Goal: Task Accomplishment & Management: Use online tool/utility

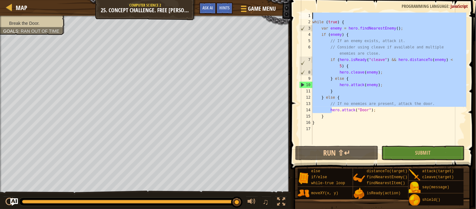
drag, startPoint x: 331, startPoint y: 110, endPoint x: 277, endPoint y: -8, distance: 129.4
click at [277, 0] on html "Map Computer Science 2 25. Concept Challenge. Free [PERSON_NAME] Game Menu Done…" at bounding box center [238, 0] width 476 height 0
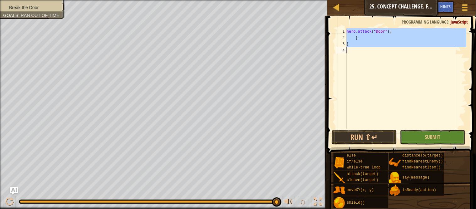
drag, startPoint x: 348, startPoint y: 31, endPoint x: 381, endPoint y: 64, distance: 46.4
click at [381, 64] on div "hero . attack ( "Door" ) ; } }" at bounding box center [405, 84] width 121 height 113
type textarea "}"
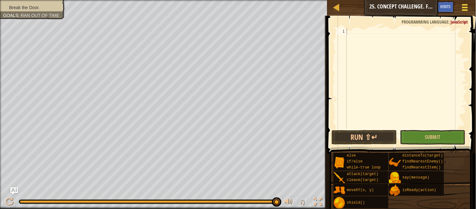
click at [461, 9] on div at bounding box center [465, 7] width 8 height 9
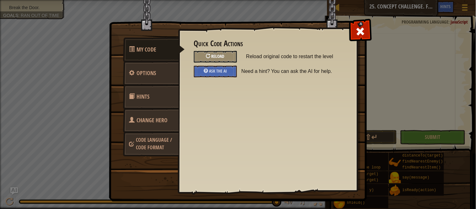
click at [234, 59] on div "Reload" at bounding box center [215, 57] width 43 height 12
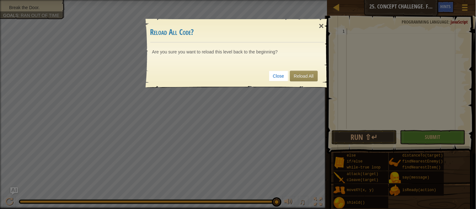
click at [301, 81] on div "Close Reload All" at bounding box center [237, 75] width 174 height 23
click at [299, 77] on link "Reload All" at bounding box center [304, 76] width 28 height 11
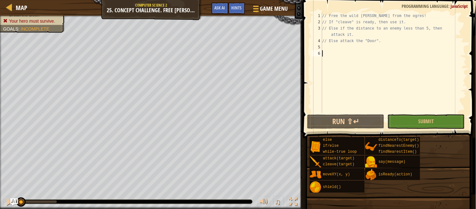
click at [349, 46] on div "// Free the wild [PERSON_NAME] from the ogres! // If "cleave" is ready, then us…" at bounding box center [394, 69] width 146 height 113
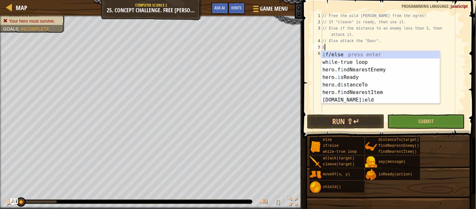
scroll to position [3, 0]
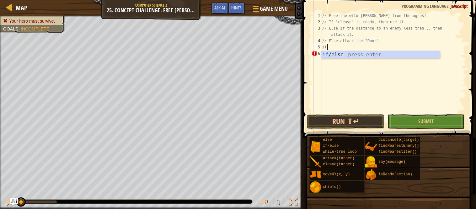
type textarea "if (enemy) {"
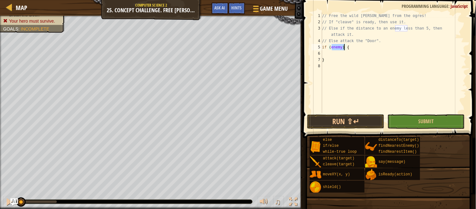
click at [341, 53] on div "// Free the wild [PERSON_NAME] from the ogres! // If "cleave" is ready, then us…" at bounding box center [394, 69] width 146 height 113
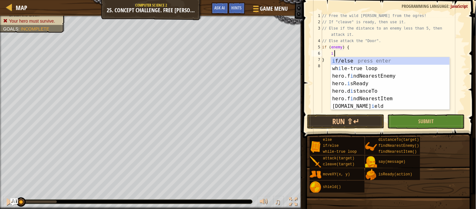
scroll to position [3, 2]
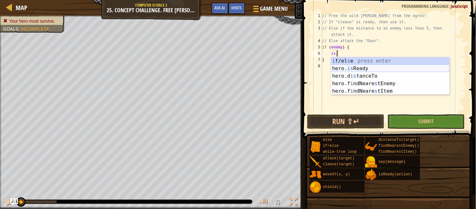
click at [354, 67] on div "i f/el s e press enter hero. is Ready press enter hero.d is tanceTo press enter…" at bounding box center [390, 83] width 119 height 53
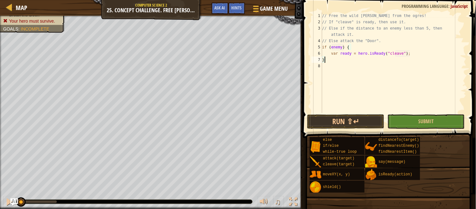
click at [355, 56] on div "// Free the wild [PERSON_NAME] from the ogres! // If "cleave" is ready, then us…" at bounding box center [394, 69] width 146 height 113
click at [354, 62] on div "// Free the wild [PERSON_NAME] from the ogres! // If "cleave" is ready, then us…" at bounding box center [394, 69] width 146 height 113
type textarea "var ready = hero.isReady("cleave");"
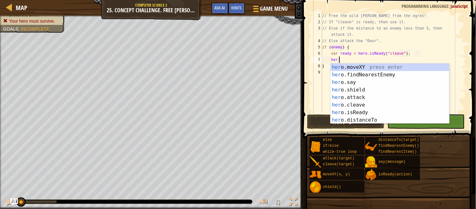
scroll to position [3, 2]
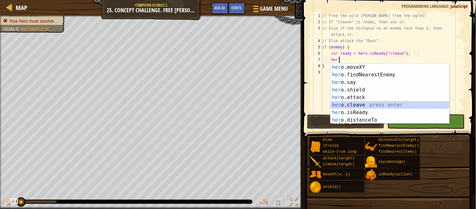
click at [360, 107] on div "her o.moveXY press enter her o.findNearestEnemy press enter her o.say press ent…" at bounding box center [390, 100] width 119 height 75
type textarea "hero.cleave(enemy);"
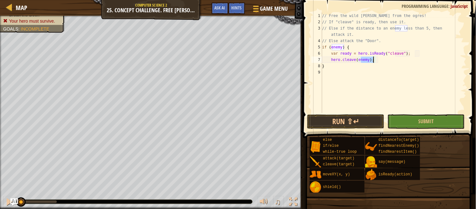
click at [350, 78] on div "// Free the wild [PERSON_NAME] from the ogres! // If "cleave" is ready, then us…" at bounding box center [394, 69] width 146 height 113
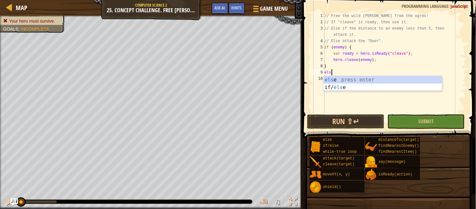
type textarea "else"
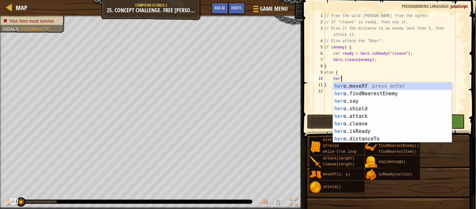
scroll to position [3, 2]
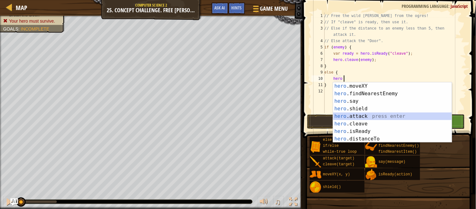
click at [359, 114] on div "hero .moveXY press enter hero .findNearestEnemy press enter hero .say press ent…" at bounding box center [392, 119] width 119 height 75
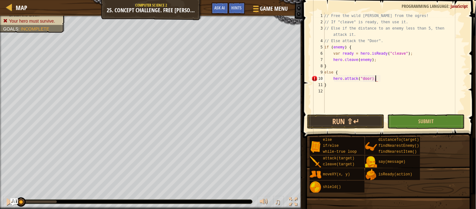
type textarea "hero.attack("door");"
click at [346, 105] on div "// Free the wild [PERSON_NAME] from the ogres! // If "cleave" is ready, then us…" at bounding box center [394, 69] width 143 height 113
click at [354, 122] on button "Run ⇧↵" at bounding box center [345, 121] width 77 height 14
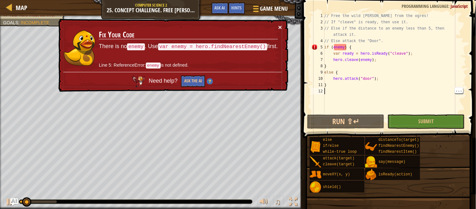
click at [280, 27] on button "×" at bounding box center [280, 27] width 4 height 7
click at [325, 47] on div "// Free the wild [PERSON_NAME] from the ogres! // If "cleave" is ready, then us…" at bounding box center [394, 69] width 143 height 113
type textarea "if (enemy) {"
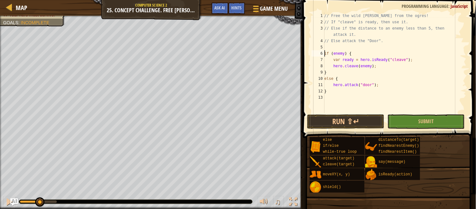
click at [335, 51] on div "// Free the wild [PERSON_NAME] from the ogres! // If "cleave" is ready, then us…" at bounding box center [394, 69] width 143 height 113
click at [332, 48] on div "// Free the wild [PERSON_NAME] from the ogres! // If "cleave" is ready, then us…" at bounding box center [394, 69] width 143 height 113
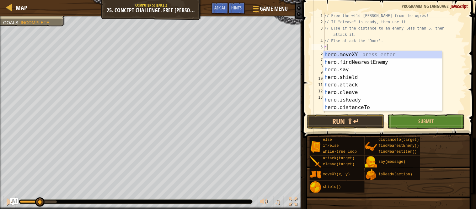
type textarea "he"
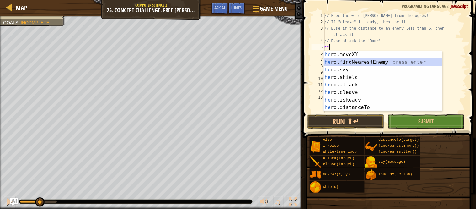
click at [356, 61] on div "he ro.moveXY press enter he ro.findNearestEnemy press enter he ro.say press ent…" at bounding box center [382, 88] width 119 height 75
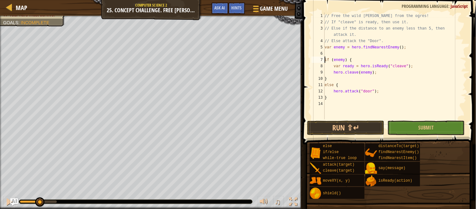
click at [326, 59] on div "// Free the wild [PERSON_NAME] from the ogres! // If "cleave" is ready, then us…" at bounding box center [394, 72] width 143 height 119
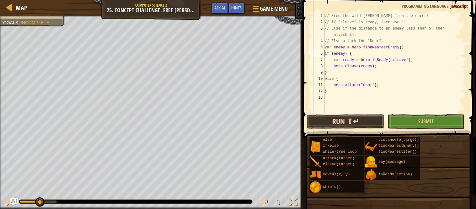
type textarea "if (enemy) {"
click at [330, 121] on button "Run ⇧↵" at bounding box center [345, 121] width 77 height 14
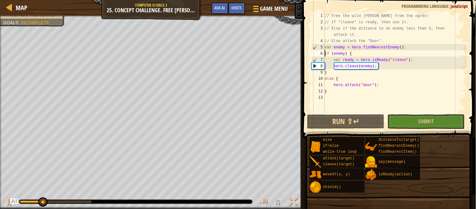
click at [335, 97] on div "// Free the wild [PERSON_NAME] from the ogres! // If "cleave" is ready, then us…" at bounding box center [394, 69] width 143 height 113
click at [325, 48] on div "// Free the wild [PERSON_NAME] from the ogres! // If "cleave" is ready, then us…" at bounding box center [394, 69] width 143 height 113
type textarea "var enemy = hero.findNearestEnemy();"
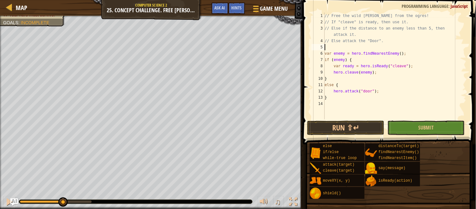
click at [342, 48] on div "// Free the wild [PERSON_NAME] from the ogres! // If "cleave" is ready, then us…" at bounding box center [394, 72] width 143 height 119
type textarea "w"
type textarea "h"
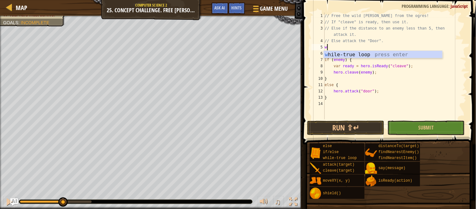
type textarea "wh"
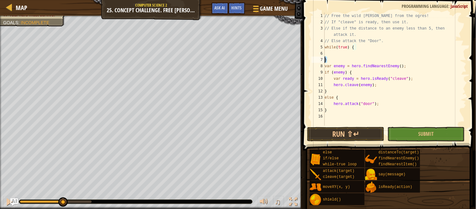
drag, startPoint x: 330, startPoint y: 59, endPoint x: 321, endPoint y: 59, distance: 9.4
click at [321, 59] on div "1 2 3 4 5 6 7 8 9 10 11 12 13 14 15 16 // Free the wild [PERSON_NAME] from the …" at bounding box center [388, 69] width 156 height 113
type textarea "}"
click at [331, 116] on div "// Free the wild [PERSON_NAME] from the ogres! // If "cleave" is ready, then us…" at bounding box center [394, 75] width 143 height 125
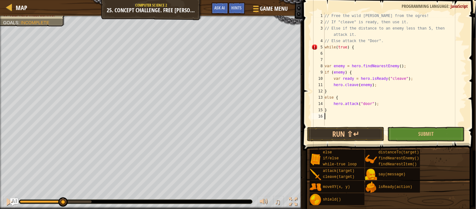
paste textarea "}"
type textarea "}"
click at [335, 131] on button "Run ⇧↵" at bounding box center [345, 134] width 77 height 14
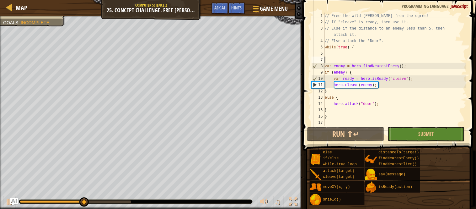
click at [330, 60] on div "// Free the wild [PERSON_NAME] from the ogres! // If "cleave" is ready, then us…" at bounding box center [394, 75] width 143 height 125
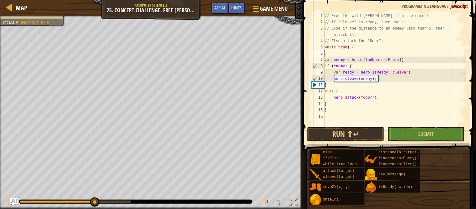
type textarea "while(true) {"
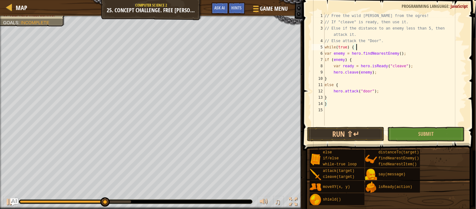
click at [330, 111] on div "// Free the wild [PERSON_NAME] from the ogres! // If "cleave" is ready, then us…" at bounding box center [394, 75] width 143 height 125
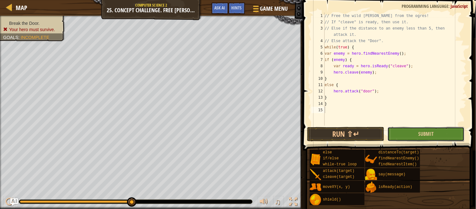
click at [398, 136] on button "Submit" at bounding box center [425, 134] width 77 height 14
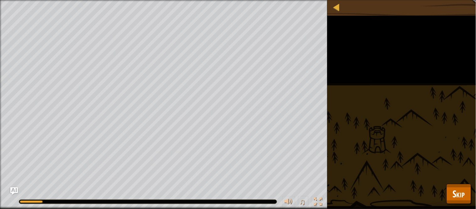
click at [476, 58] on div "Break the Door. Your hero must survive. Goals : Running... ♫ Okar 223 x: 34 y: …" at bounding box center [238, 104] width 476 height 209
click at [464, 201] on button "Skip" at bounding box center [458, 194] width 25 height 20
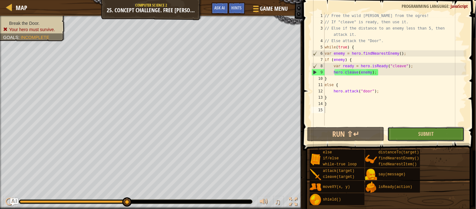
click at [414, 134] on button "Submit" at bounding box center [425, 134] width 77 height 14
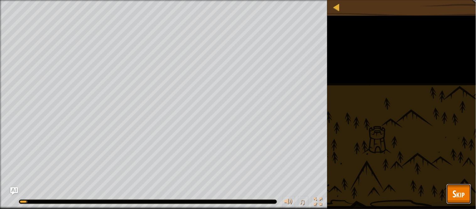
click at [451, 192] on button "Skip" at bounding box center [458, 194] width 25 height 20
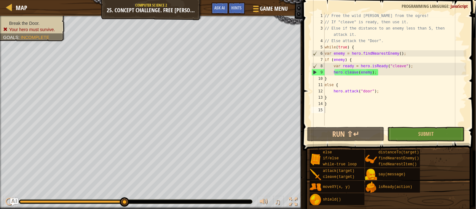
click at [405, 122] on div "// Free the wild [PERSON_NAME] from the ogres! // If "cleave" is ready, then us…" at bounding box center [394, 75] width 143 height 125
click at [406, 127] on button "Submit" at bounding box center [425, 134] width 77 height 14
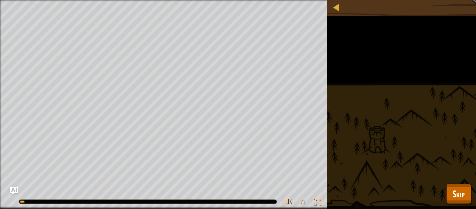
click at [405, 125] on div "Break the Door. Your hero must survive. Goals : Running... ♫ Okar 223 x: 34 y: …" at bounding box center [238, 104] width 476 height 209
click at [334, 5] on div at bounding box center [337, 7] width 8 height 8
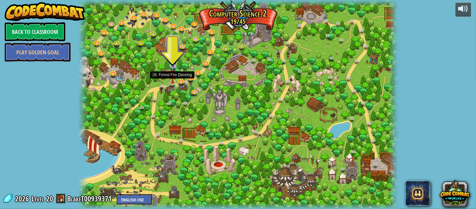
click at [173, 83] on img at bounding box center [173, 74] width 8 height 18
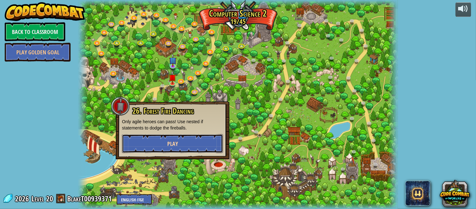
click at [204, 143] on button "Play" at bounding box center [172, 143] width 101 height 19
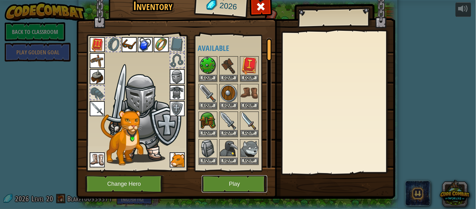
click at [228, 181] on button "Play" at bounding box center [235, 183] width 66 height 17
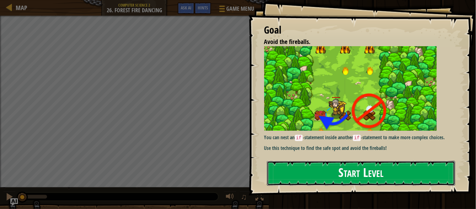
click at [355, 171] on button "Start Level" at bounding box center [361, 173] width 188 height 25
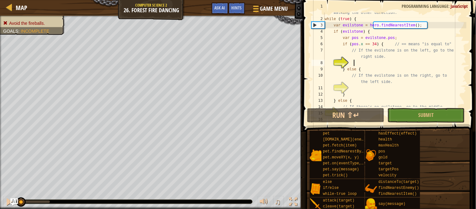
scroll to position [9, 0]
click at [428, 115] on span "Submit" at bounding box center [425, 114] width 15 height 7
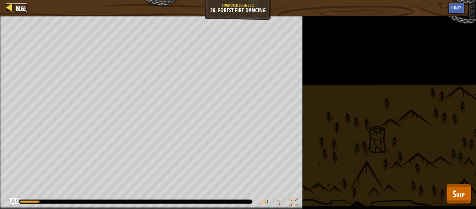
click at [15, 10] on link "Map" at bounding box center [20, 7] width 15 height 8
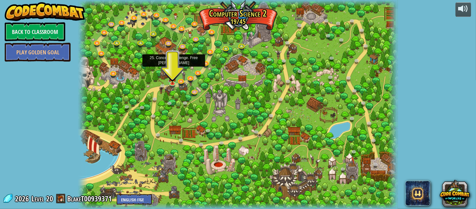
click at [172, 64] on img at bounding box center [173, 57] width 8 height 18
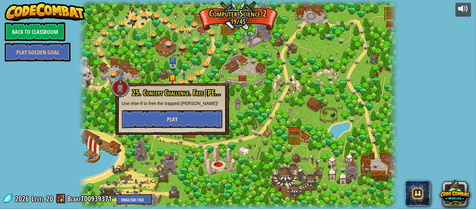
click at [186, 119] on button "Play" at bounding box center [172, 118] width 101 height 19
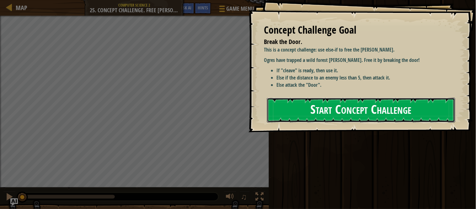
click at [418, 104] on button "Start Concept Challenge" at bounding box center [361, 110] width 188 height 25
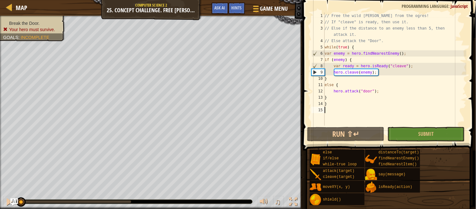
click at [347, 94] on div "// Free the wild [PERSON_NAME] from the ogres! // If "cleave" is ready, then us…" at bounding box center [394, 75] width 143 height 125
click at [348, 96] on div "// Free the wild [PERSON_NAME] from the ogres! // If "cleave" is ready, then us…" at bounding box center [394, 75] width 143 height 125
click at [324, 97] on div "13" at bounding box center [318, 97] width 13 height 6
type textarea "}"
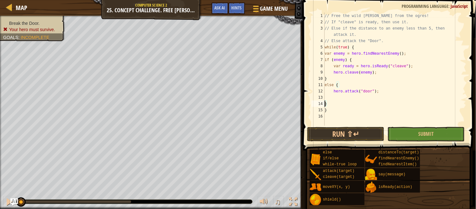
click at [366, 99] on div "// Free the wild [PERSON_NAME] from the ogres! // If "cleave" is ready, then us…" at bounding box center [394, 75] width 143 height 125
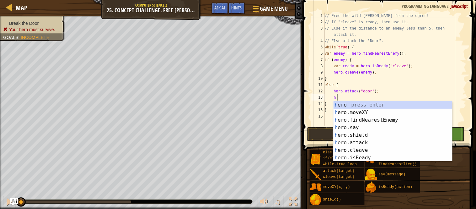
scroll to position [3, 2]
click at [380, 114] on div "he ro press enter he ro.moveXY press enter he ro.findNearestEnemy press enter h…" at bounding box center [392, 138] width 119 height 75
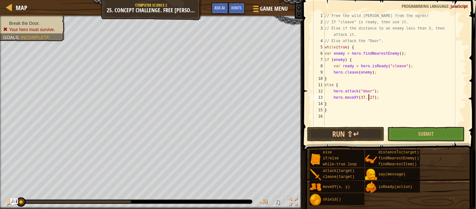
scroll to position [3, 6]
type textarea "hero.moveXY(37, 27);"
click at [352, 133] on button "Run ⇧↵" at bounding box center [345, 134] width 77 height 14
